Goal: Task Accomplishment & Management: Use online tool/utility

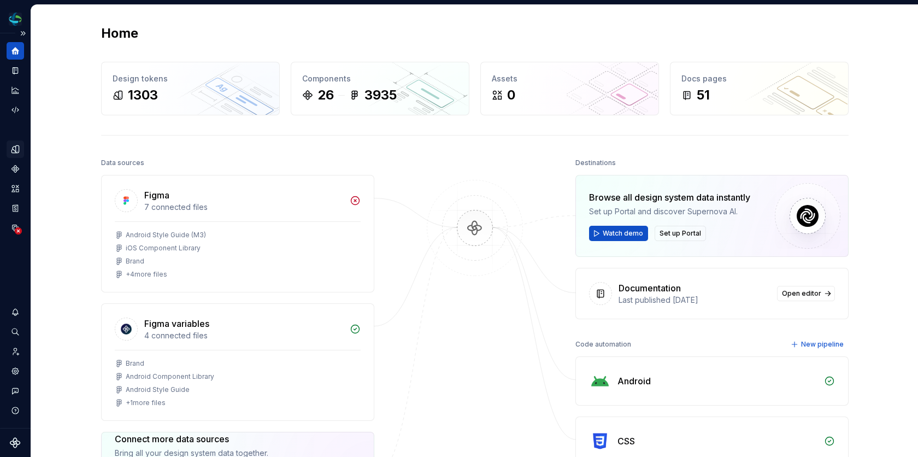
click at [17, 153] on icon "Design tokens" at bounding box center [15, 149] width 10 height 10
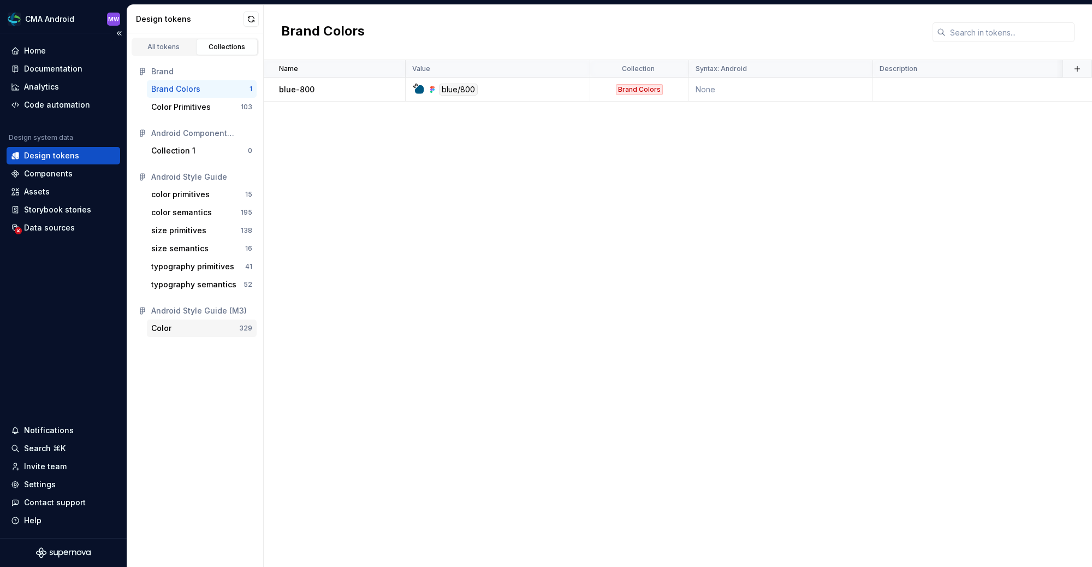
click at [192, 327] on div "Color" at bounding box center [195, 328] width 88 height 11
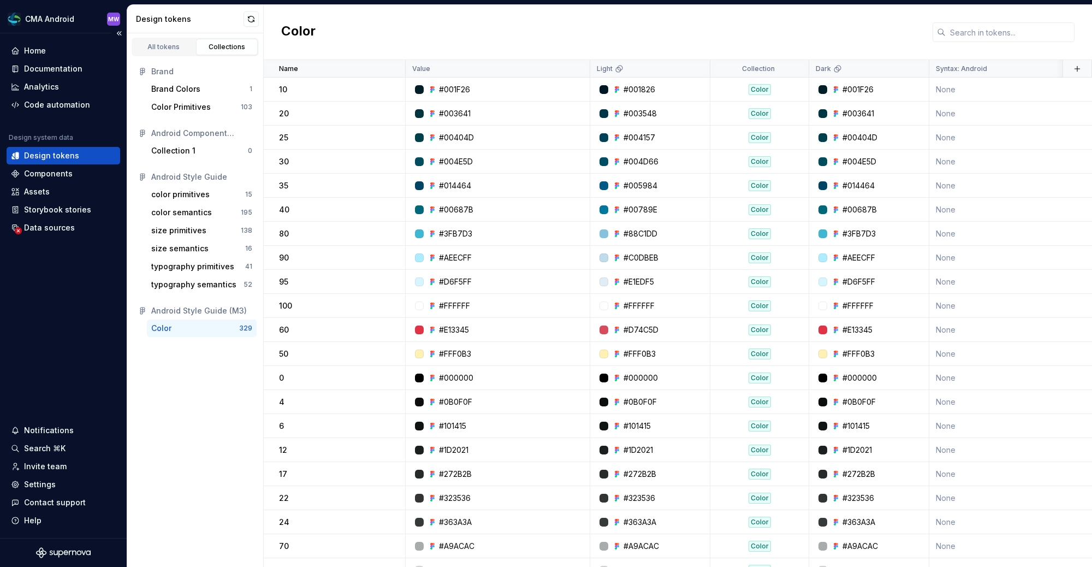
click at [650, 29] on div "Color" at bounding box center [678, 32] width 829 height 55
click at [61, 231] on div "Data sources" at bounding box center [49, 227] width 51 height 11
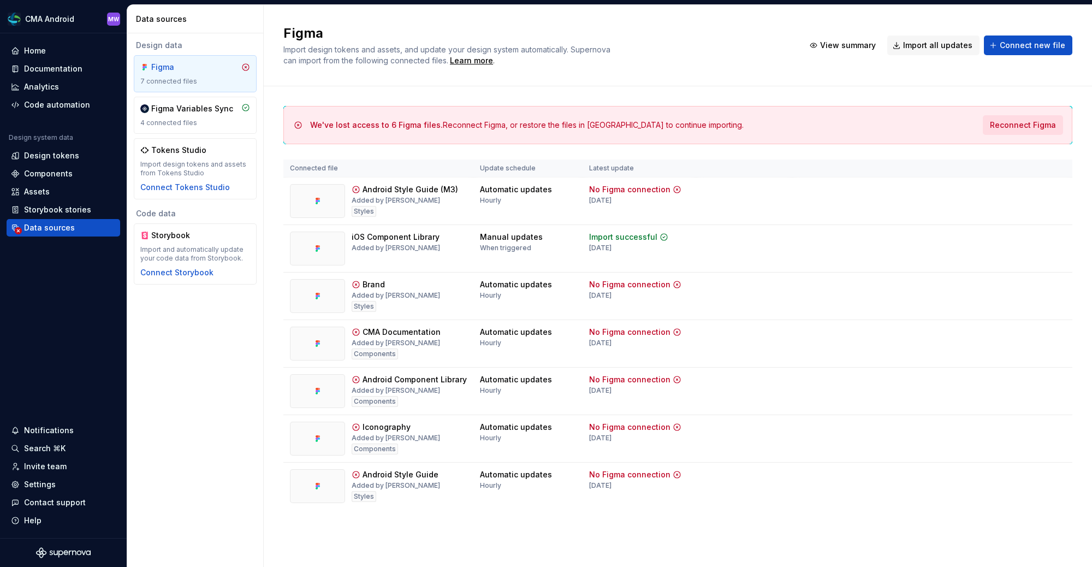
click at [917, 123] on span "Reconnect Figma" at bounding box center [1023, 125] width 66 height 11
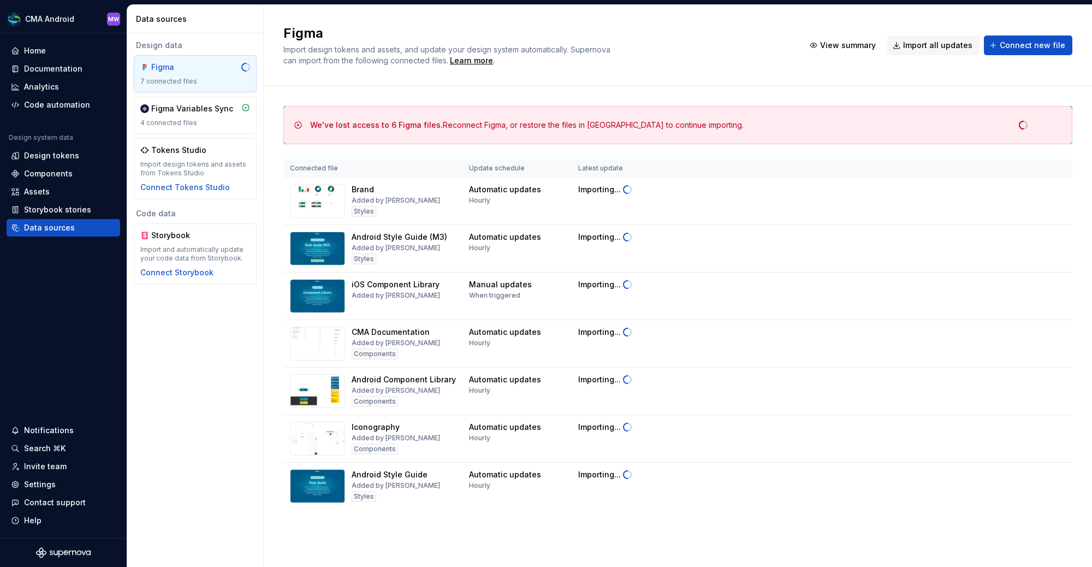
click at [712, 69] on div "Figma Import design tokens and assets, and update your design system automatica…" at bounding box center [678, 45] width 829 height 81
click at [917, 50] on span "Import all updates" at bounding box center [937, 45] width 69 height 11
